Goal: Find specific page/section: Find specific page/section

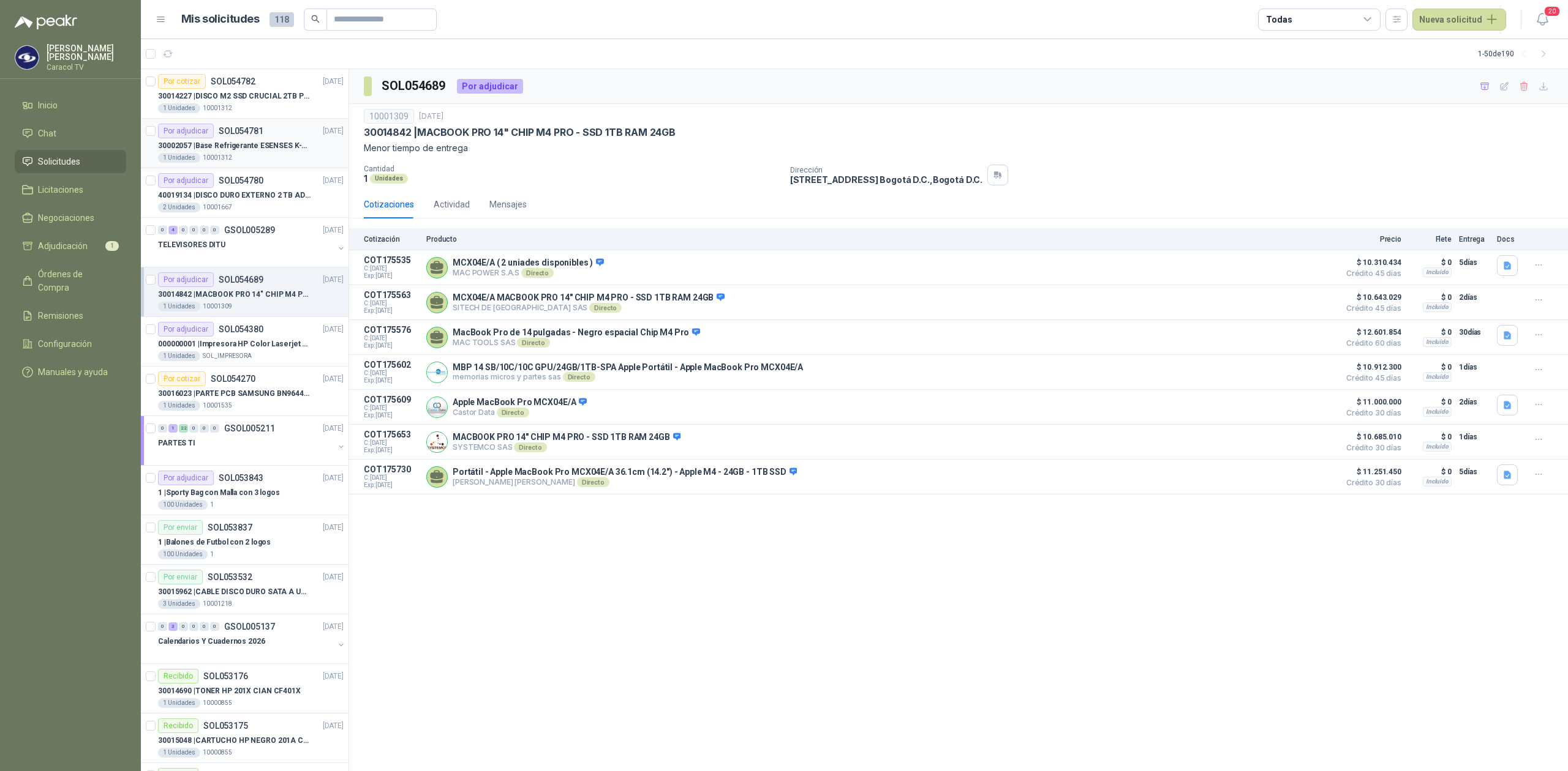
click at [266, 140] on p "30002057 | Base Refrigerante ESENSES K-718" at bounding box center [234, 146] width 152 height 11
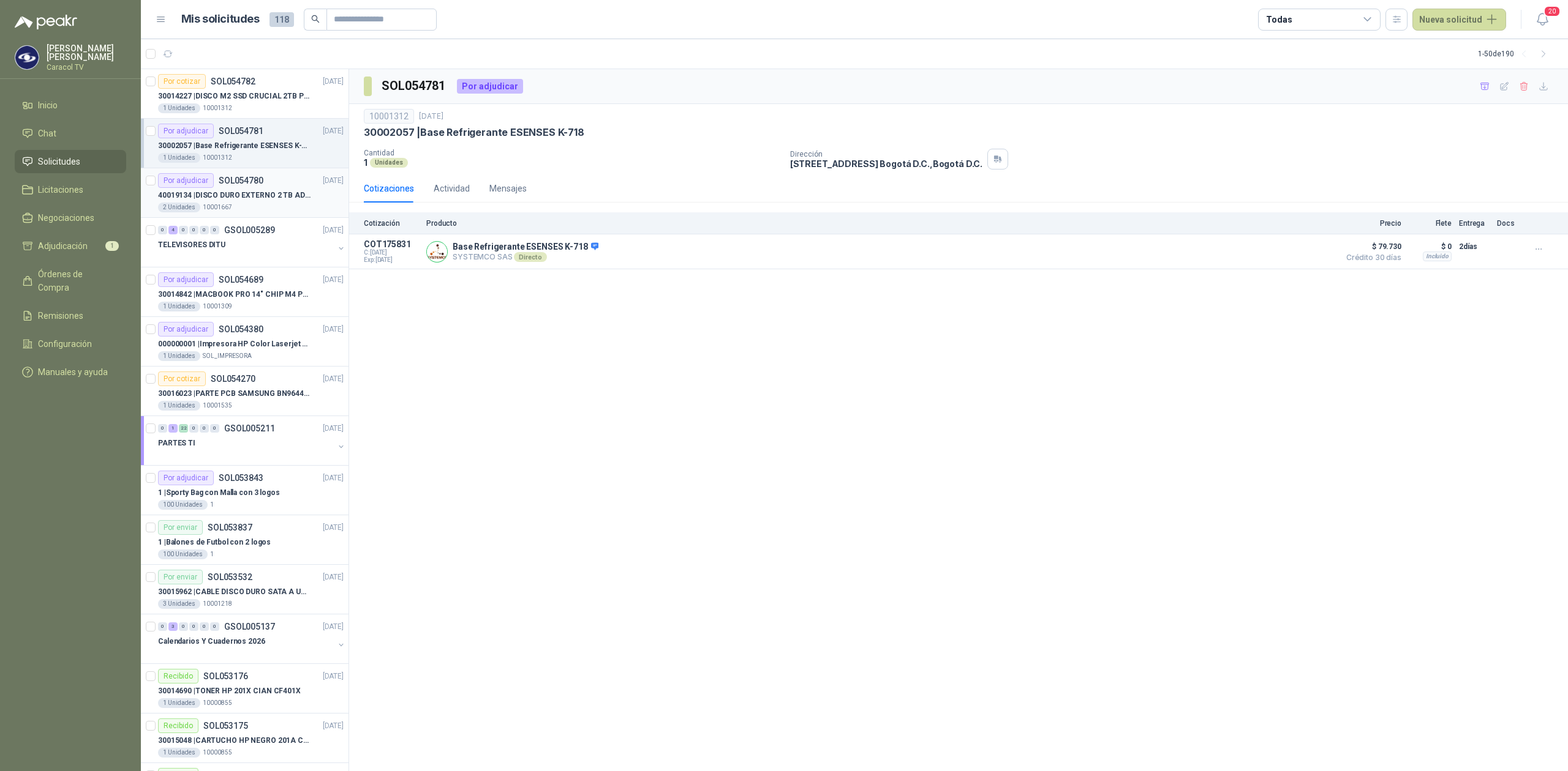
click at [267, 201] on p "40019134 | DISCO DURO EXTERNO 2 TB ADATA" at bounding box center [234, 196] width 152 height 11
